Goal: Find contact information: Find contact information

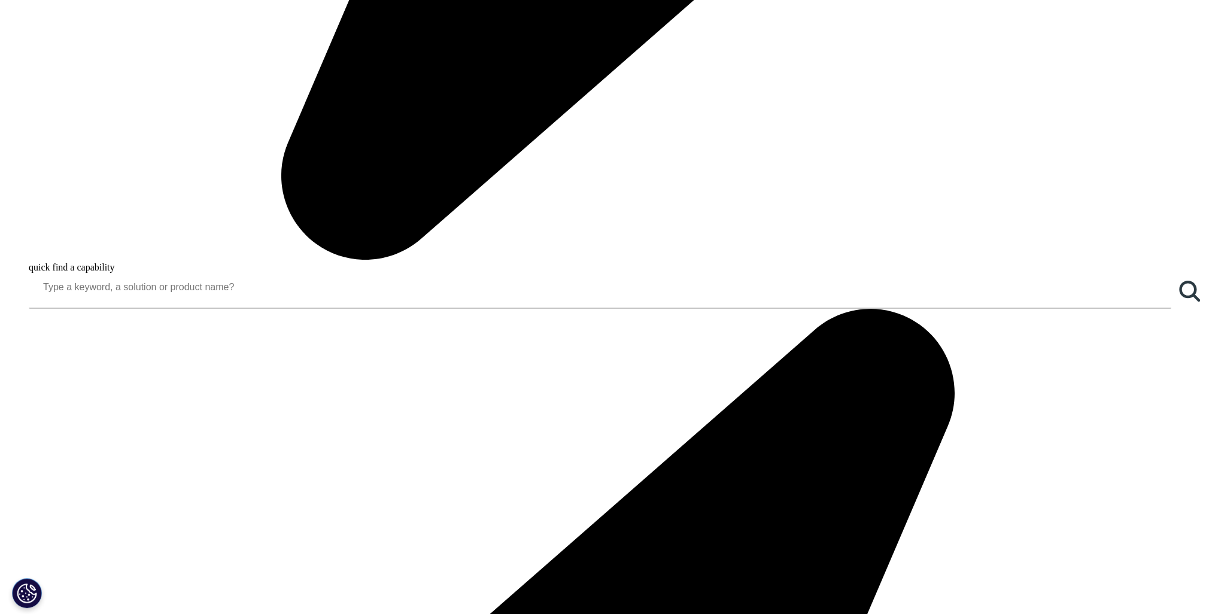
scroll to position [1735, 0]
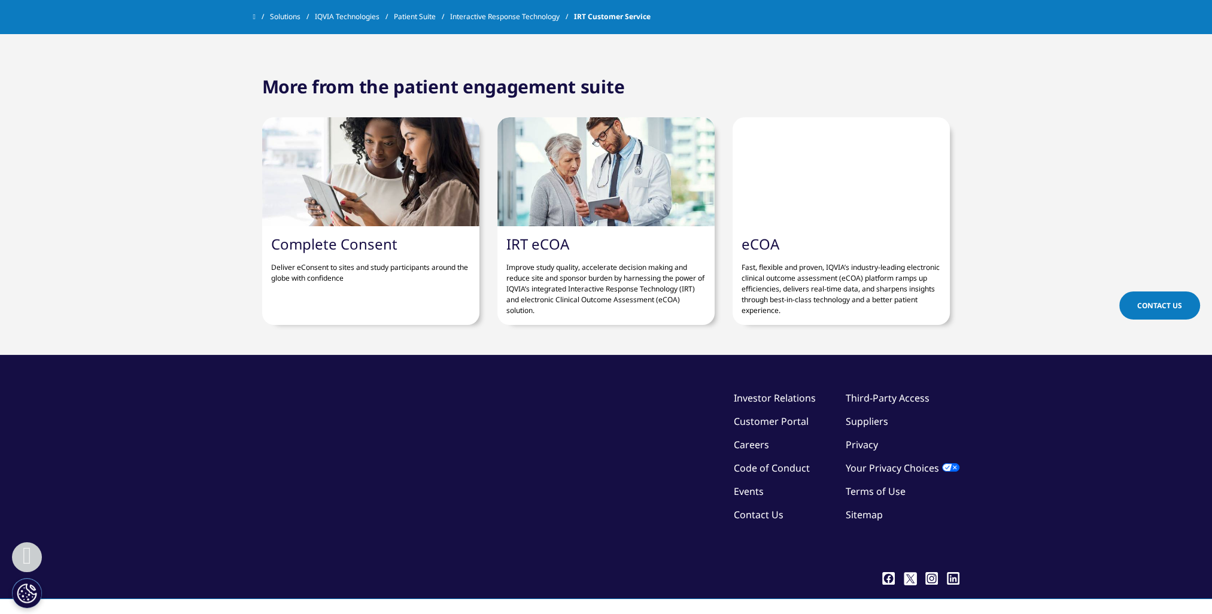
click at [756, 508] on link "Contact Us" at bounding box center [759, 514] width 50 height 13
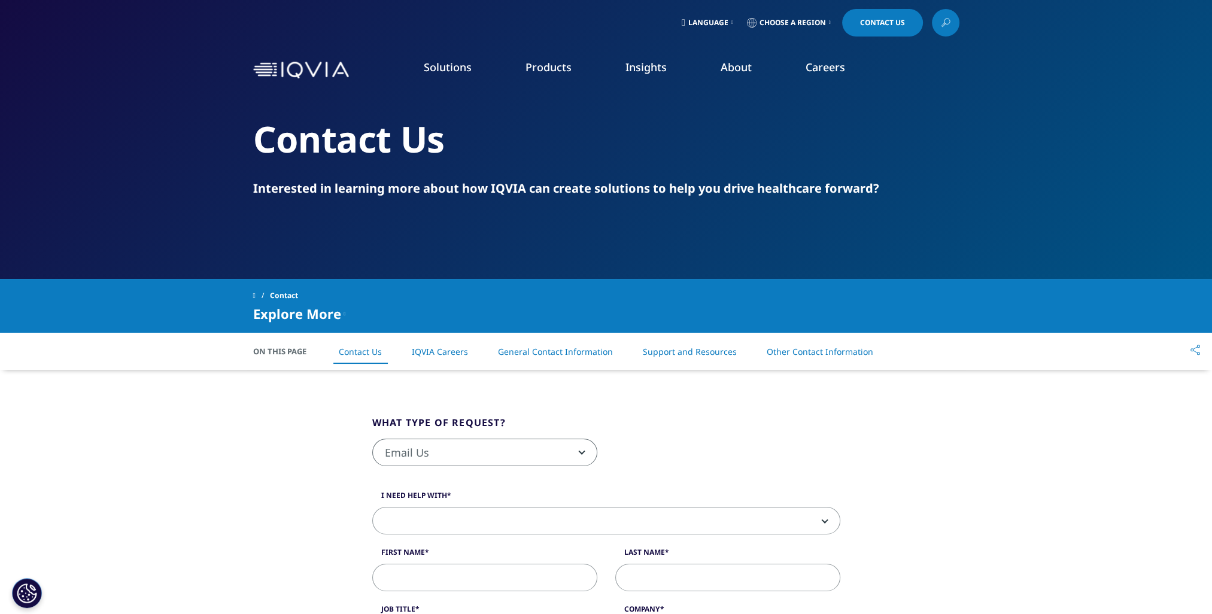
click at [579, 452] on b at bounding box center [579, 452] width 0 height 0
click at [710, 355] on link "Support and Resources" at bounding box center [690, 351] width 94 height 11
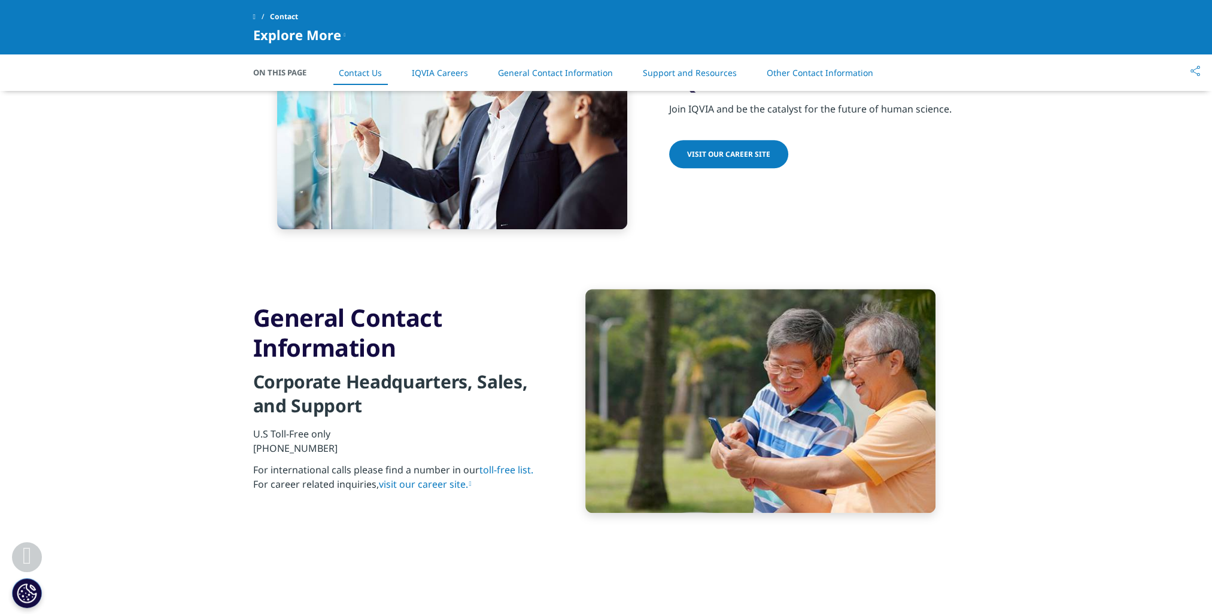
scroll to position [856, 0]
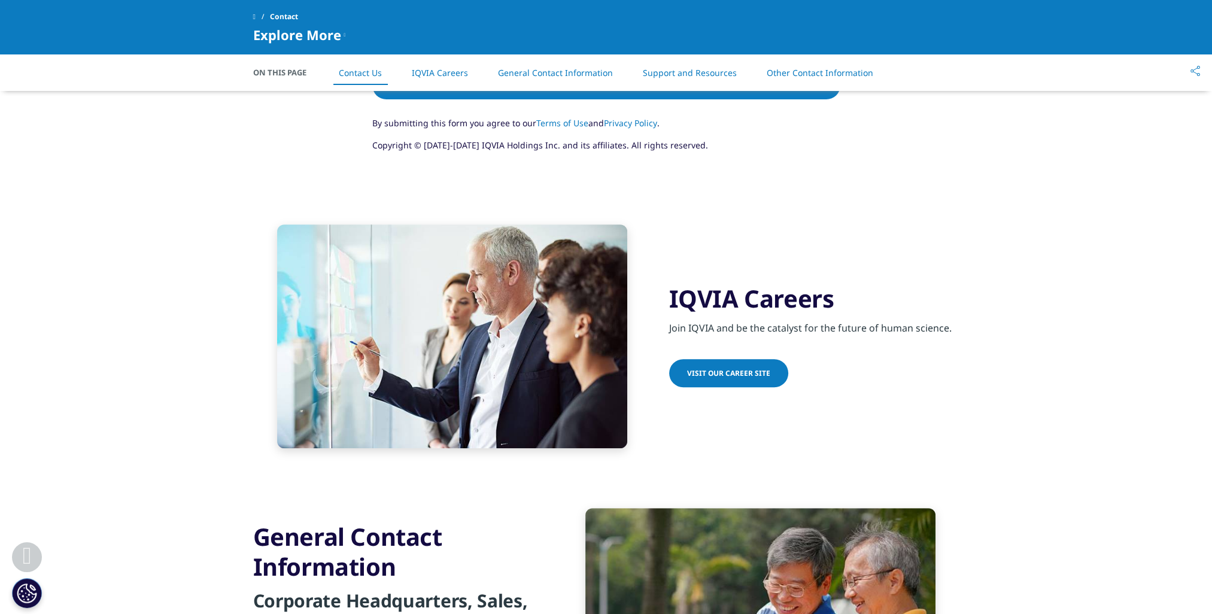
click at [813, 73] on link "Other Contact Information" at bounding box center [819, 72] width 106 height 11
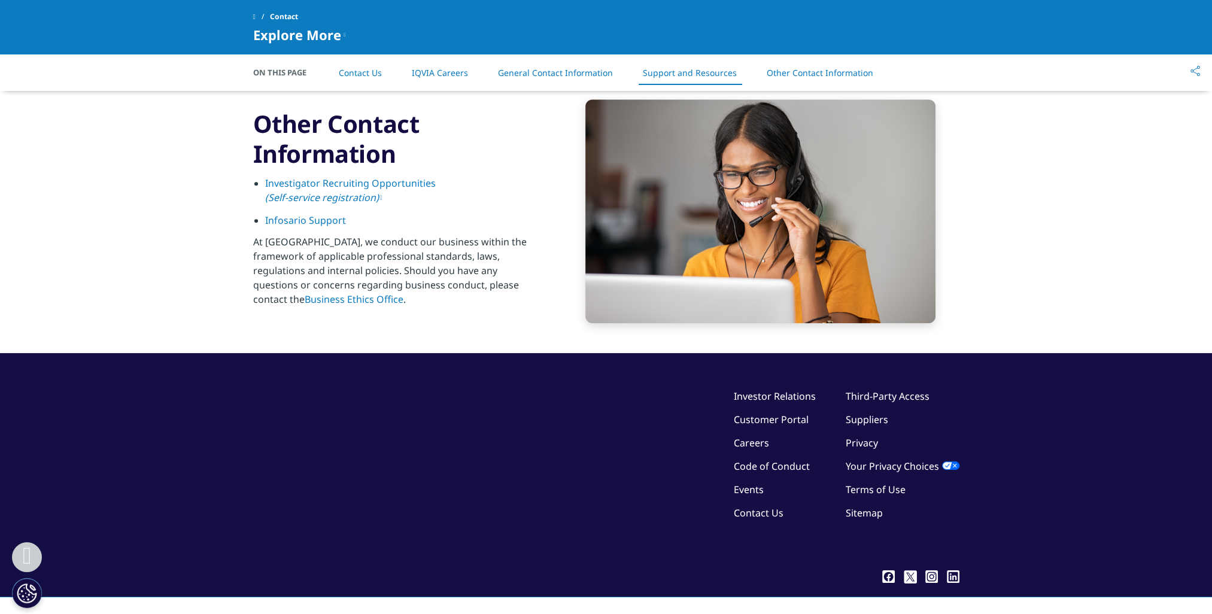
scroll to position [1863, 0]
